Goal: Find specific page/section: Find specific page/section

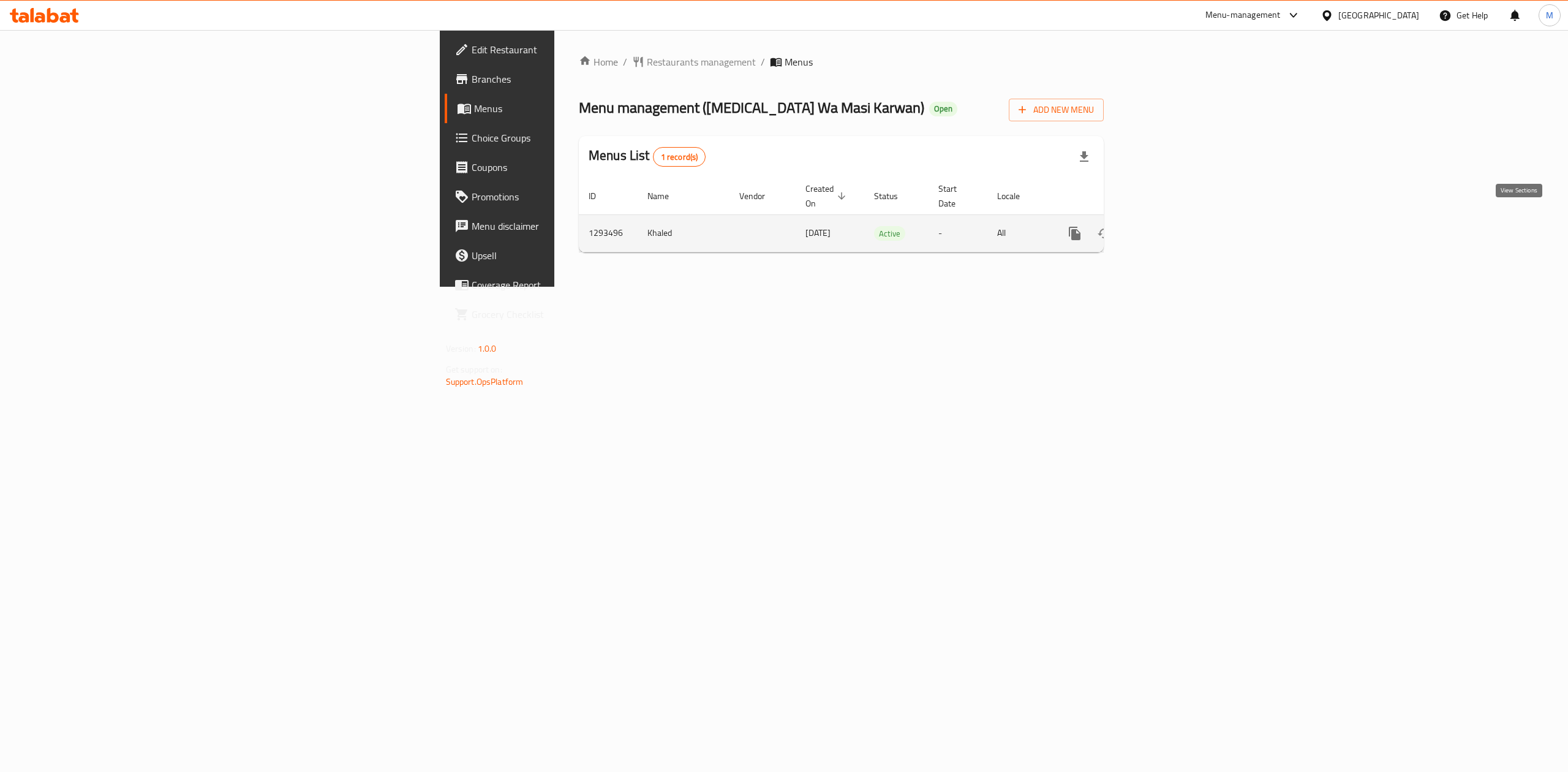
click at [1170, 226] on icon "enhanced table" at bounding box center [1163, 234] width 15 height 15
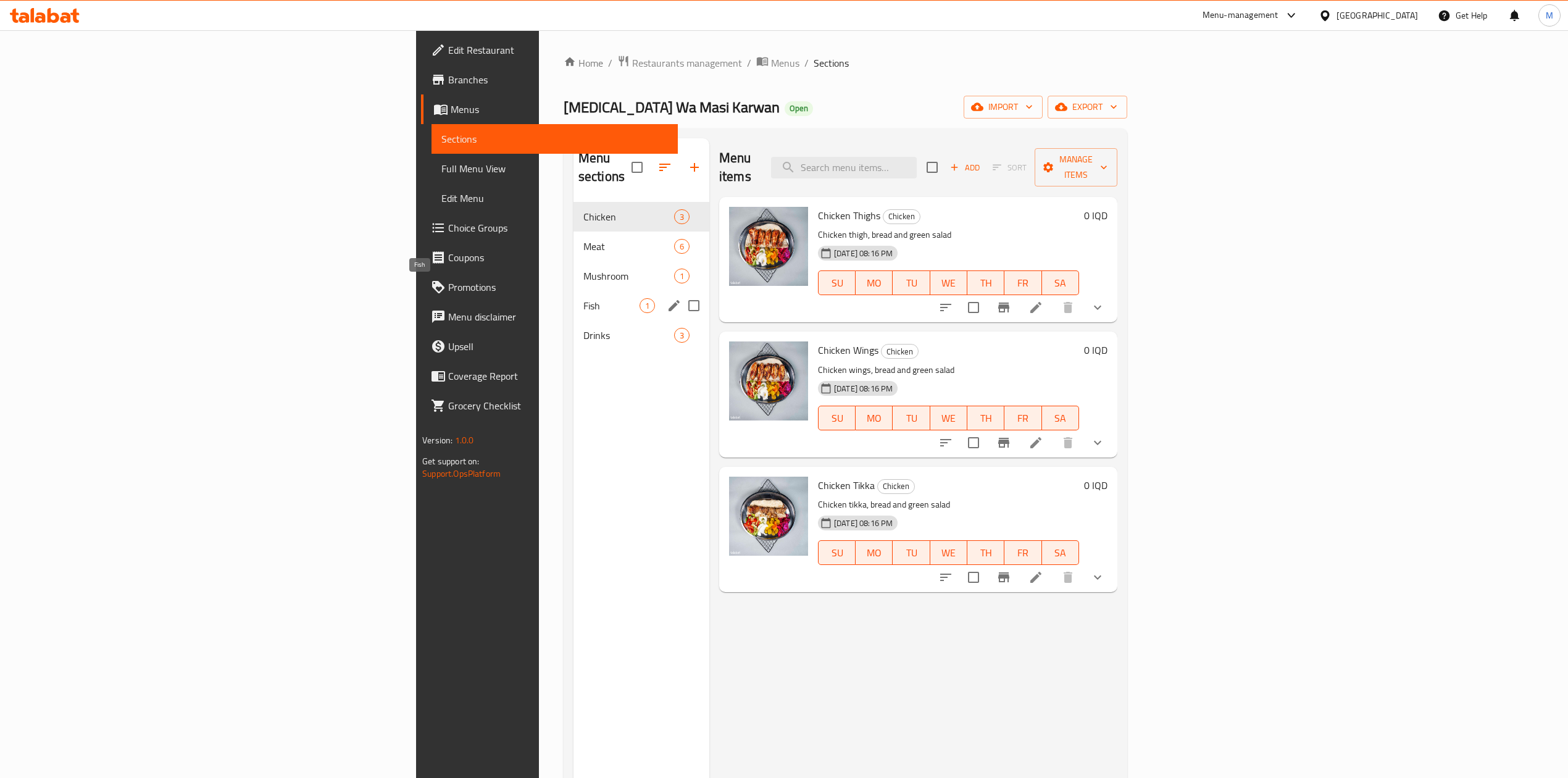
click at [583, 298] on span "Fish" at bounding box center [611, 305] width 56 height 15
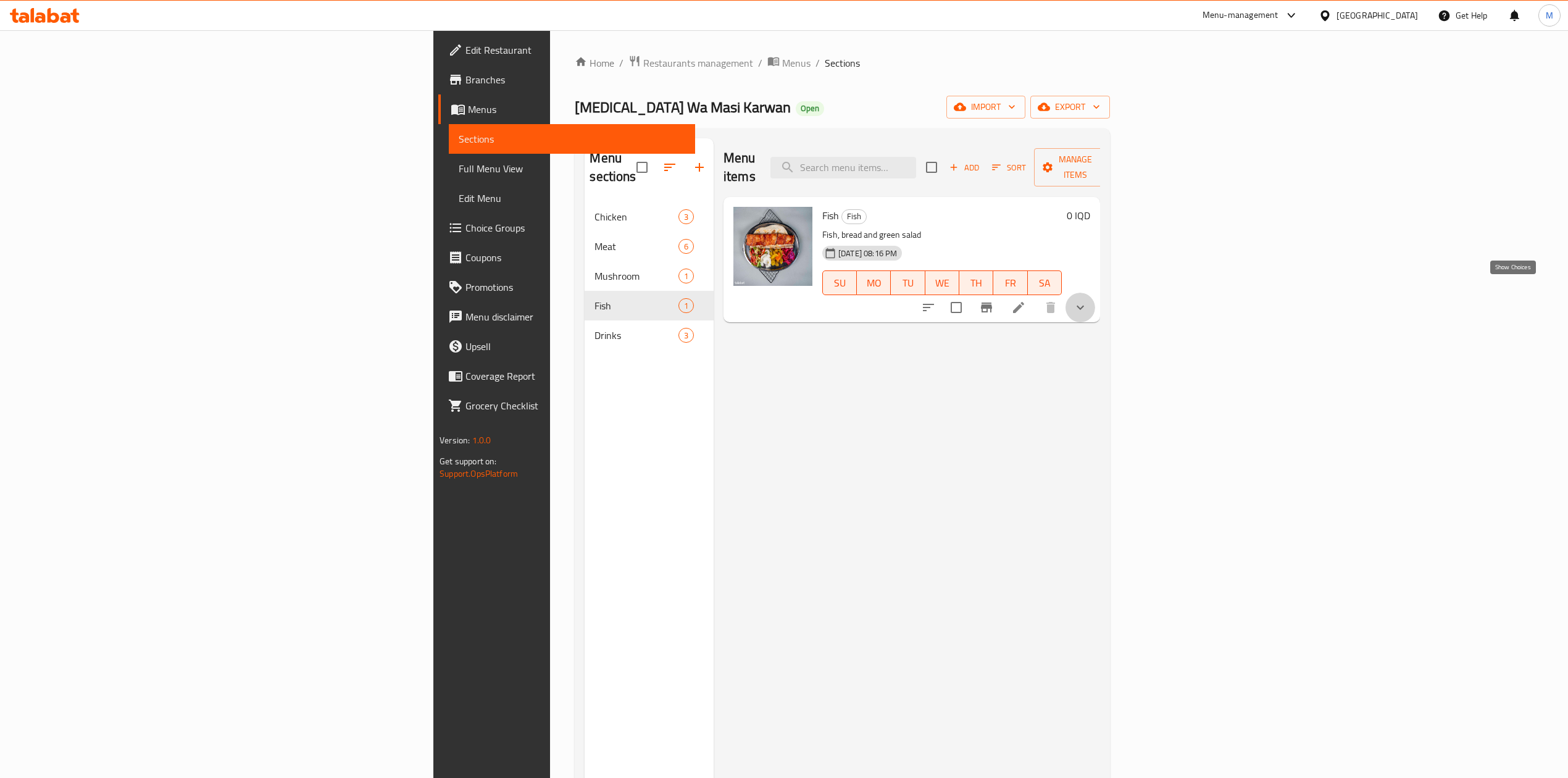
click at [1088, 300] on icon "show more" at bounding box center [1081, 307] width 15 height 15
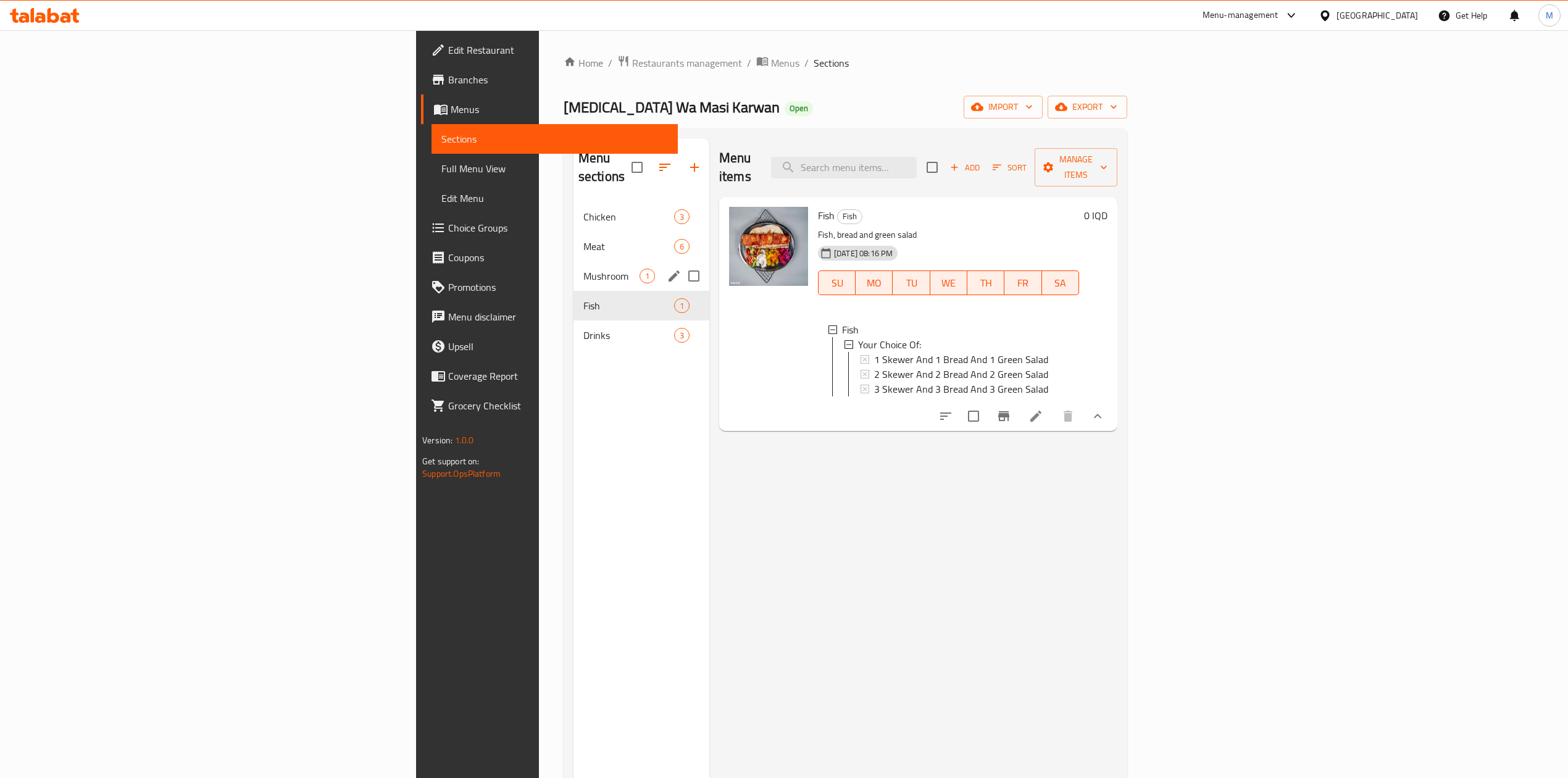
click at [573, 269] on div "Mushroom 1" at bounding box center [641, 276] width 136 height 30
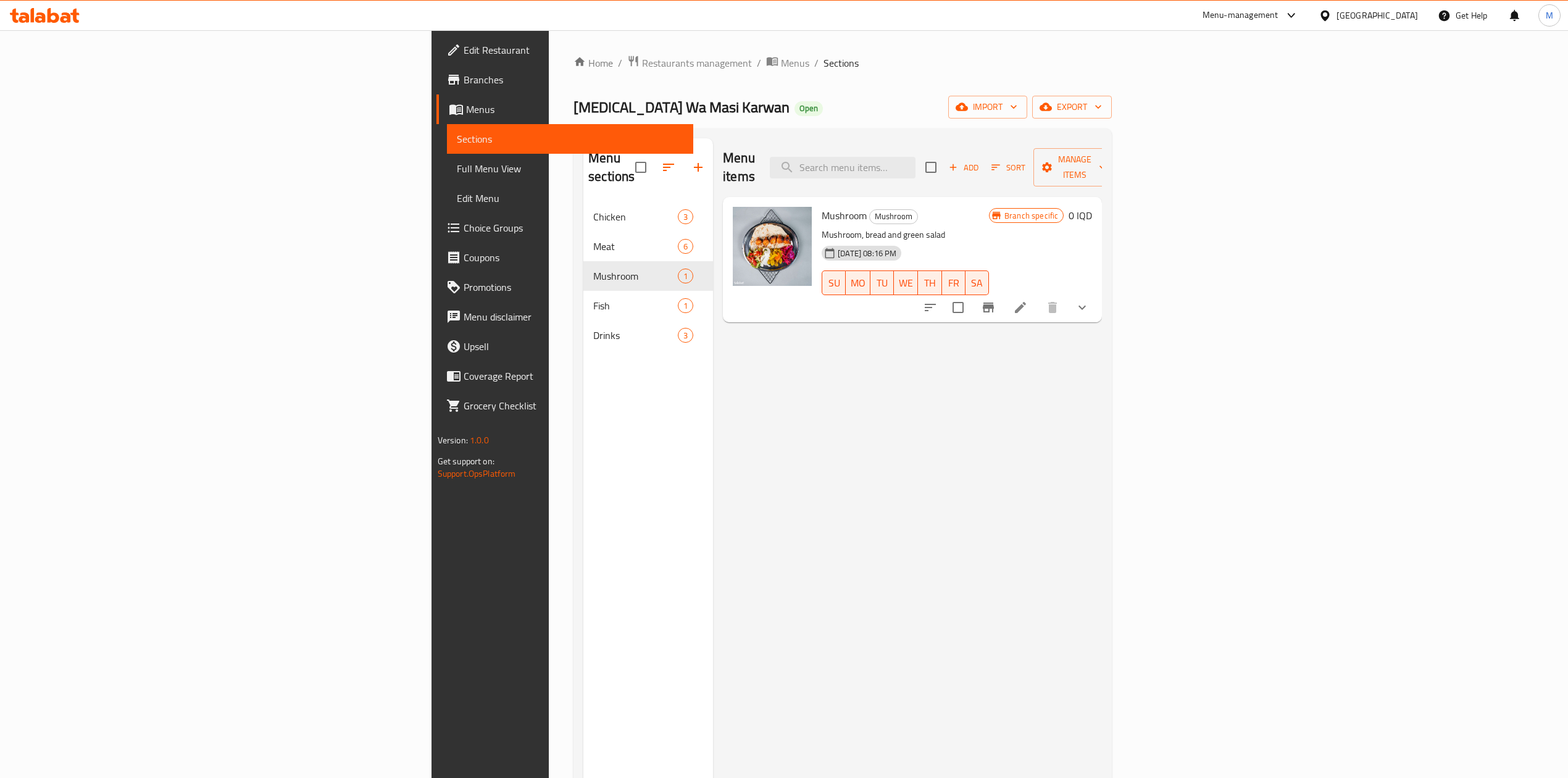
click at [1097, 299] on button "show more" at bounding box center [1083, 308] width 30 height 30
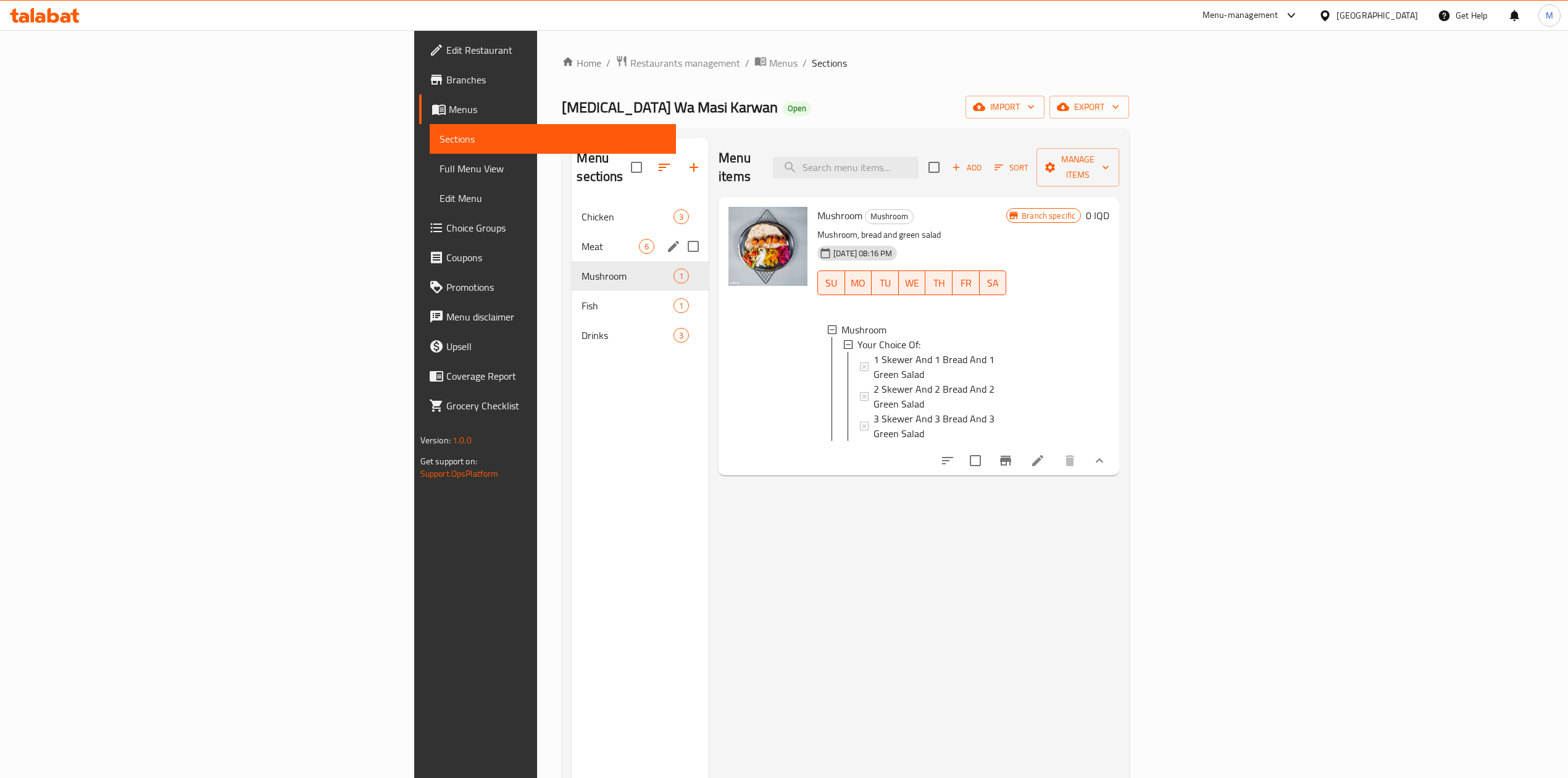
click at [571, 237] on div "Meat 6" at bounding box center [640, 246] width 137 height 30
